Goal: Transaction & Acquisition: Purchase product/service

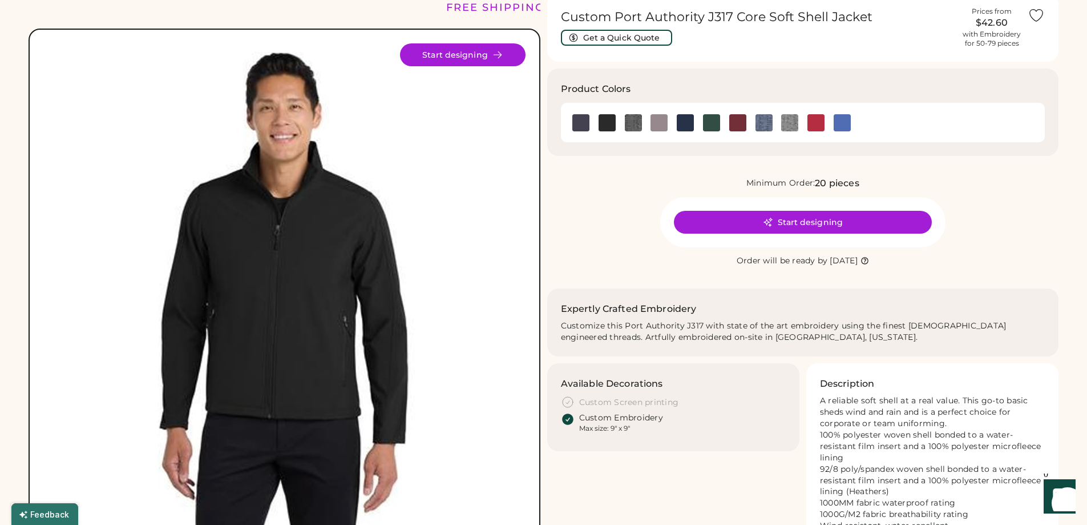
scroll to position [114, 0]
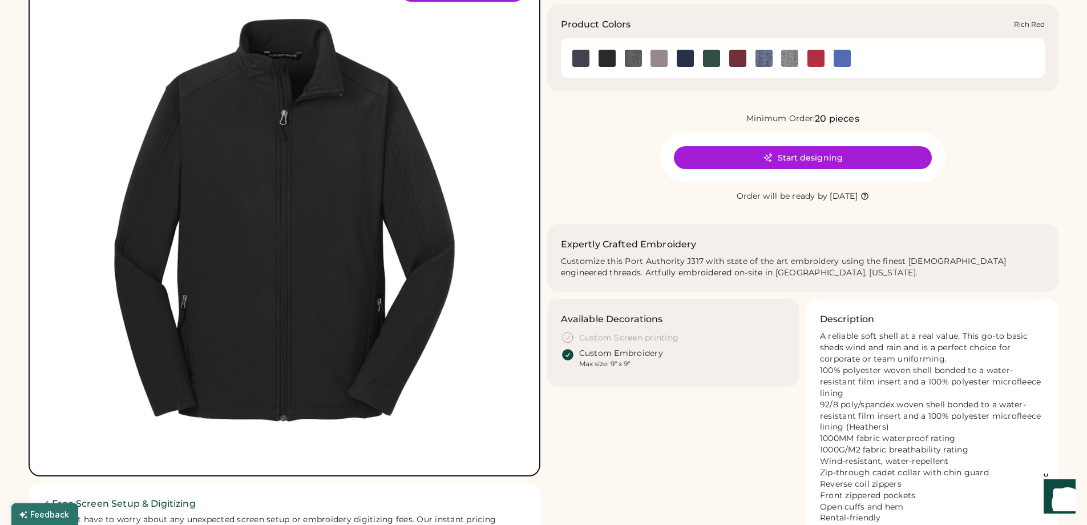
click at [818, 58] on img at bounding box center [816, 58] width 17 height 17
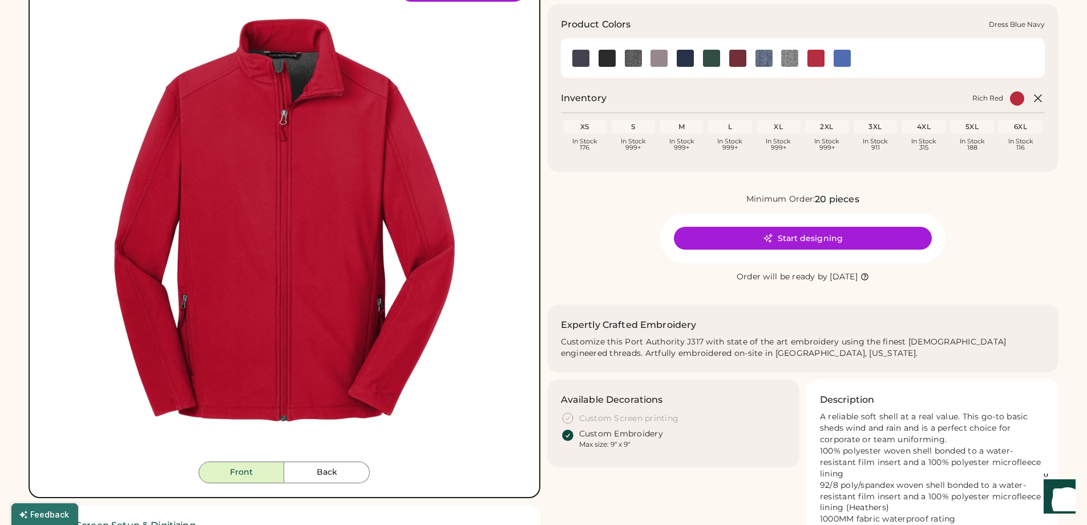
click at [687, 63] on img at bounding box center [685, 58] width 17 height 17
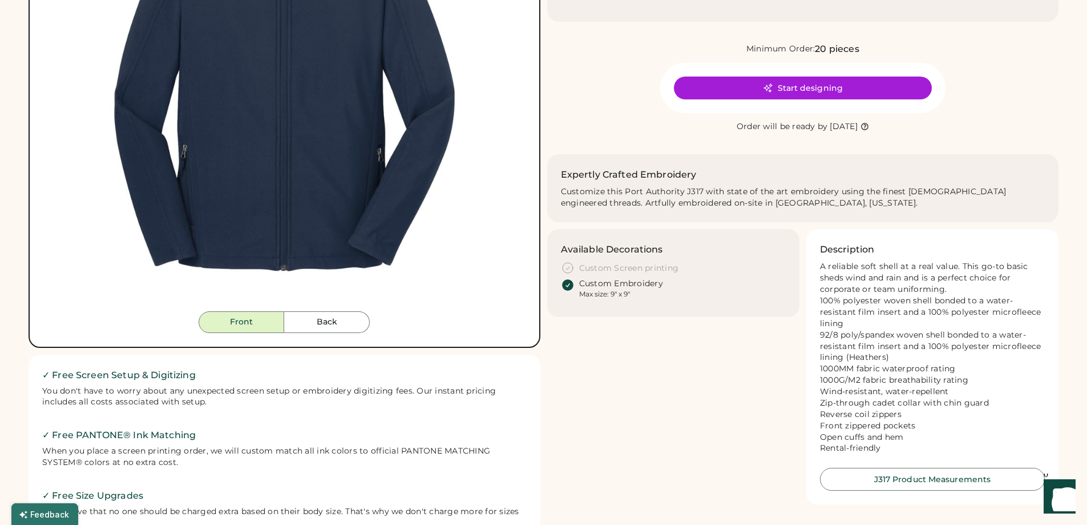
scroll to position [228, 0]
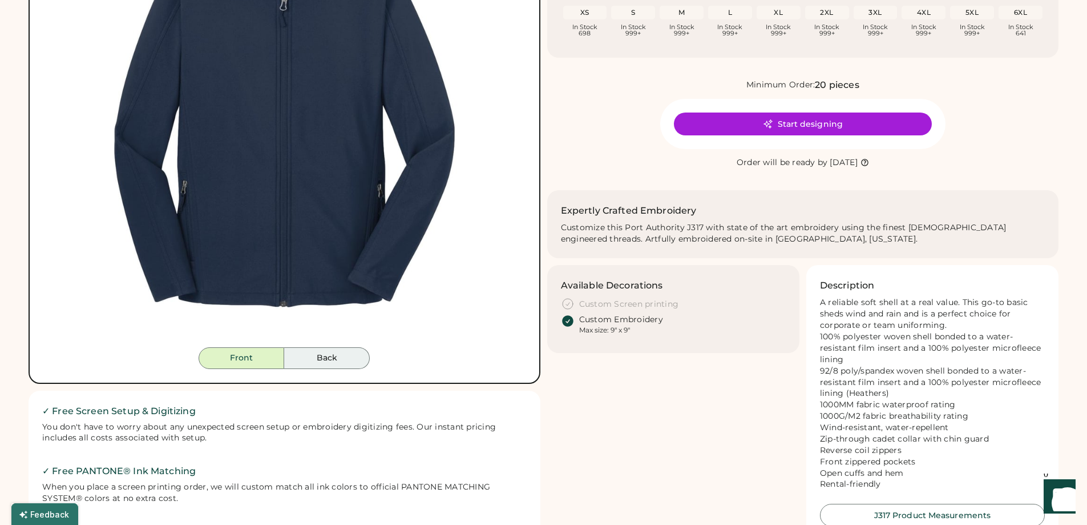
click at [319, 360] on button "Back" at bounding box center [327, 358] width 86 height 22
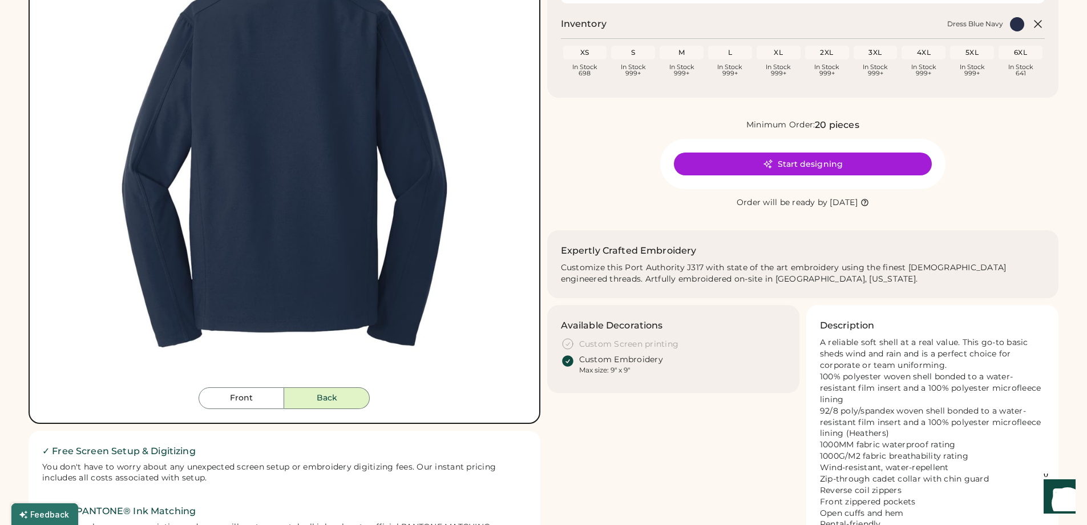
scroll to position [285, 0]
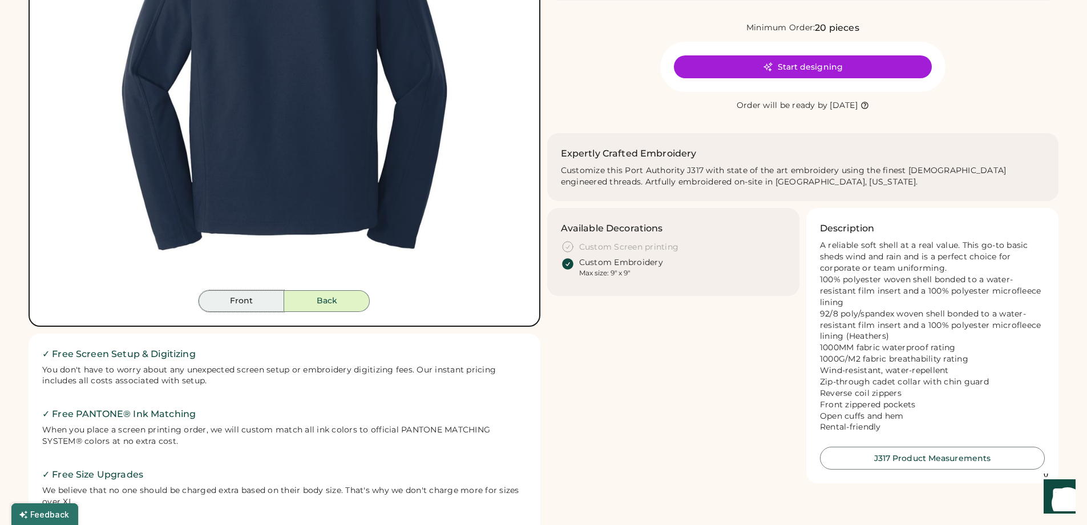
click at [223, 304] on button "Front" at bounding box center [242, 301] width 86 height 22
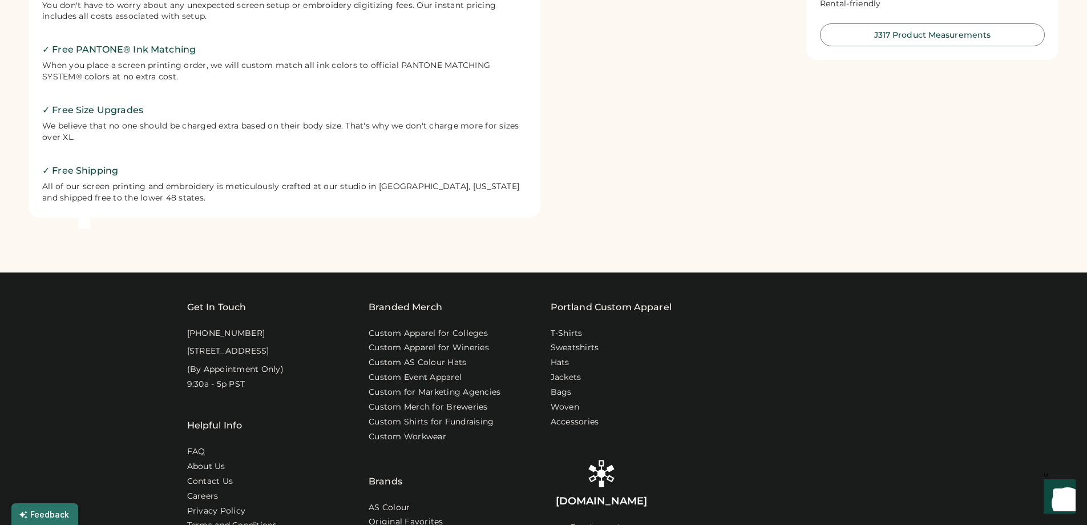
scroll to position [228, 0]
